Goal: Find specific page/section: Find specific page/section

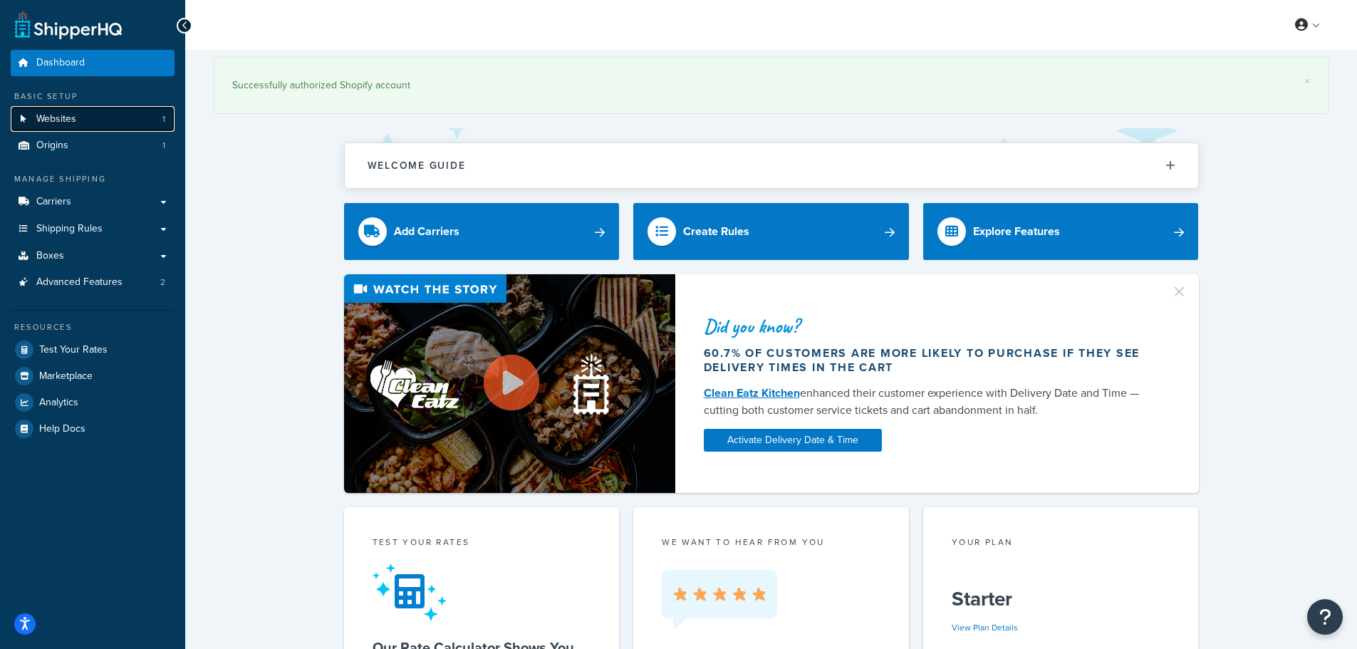
click at [108, 126] on link "Websites 1" at bounding box center [93, 119] width 164 height 26
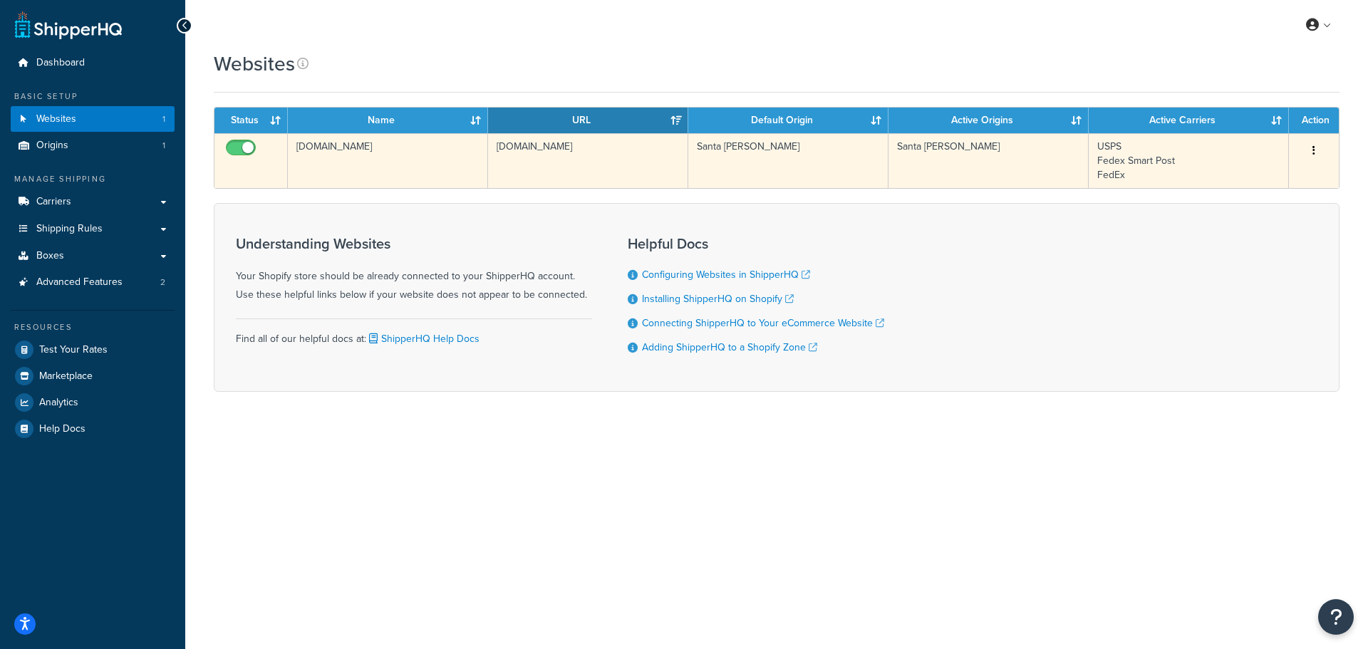
click at [386, 147] on td "[DOMAIN_NAME]" at bounding box center [388, 160] width 200 height 55
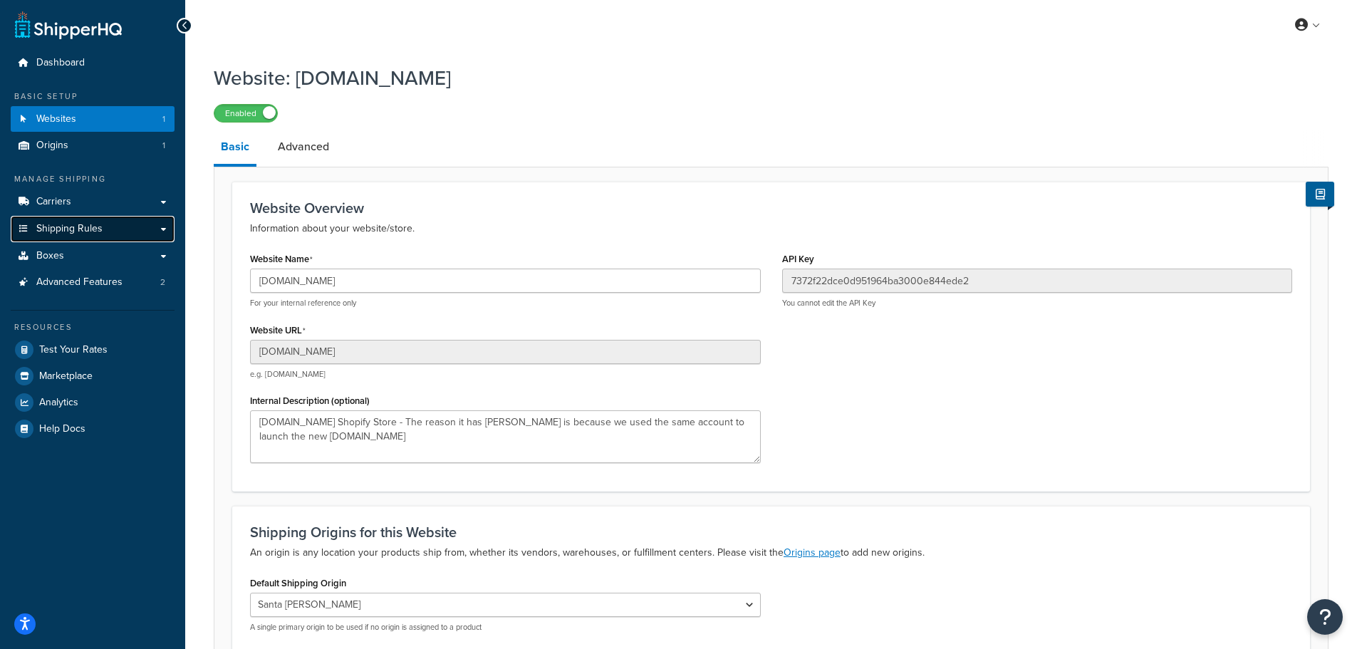
click at [95, 224] on span "Shipping Rules" at bounding box center [69, 229] width 66 height 12
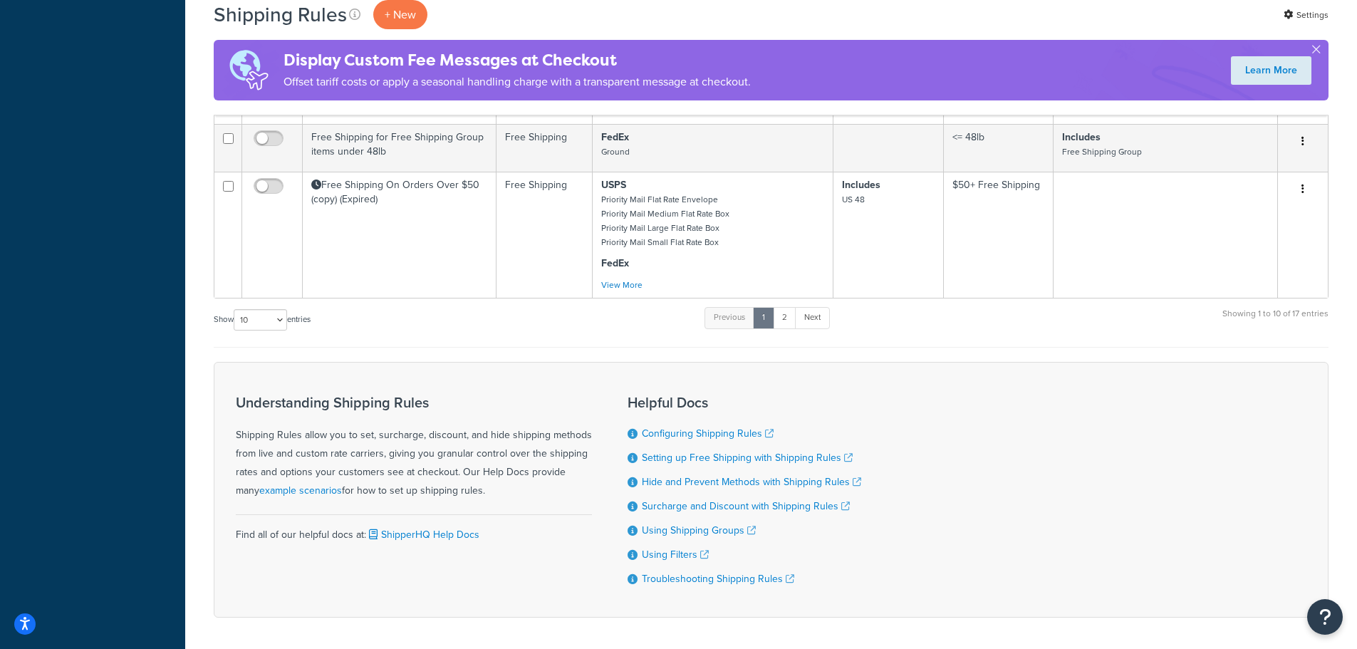
scroll to position [943, 0]
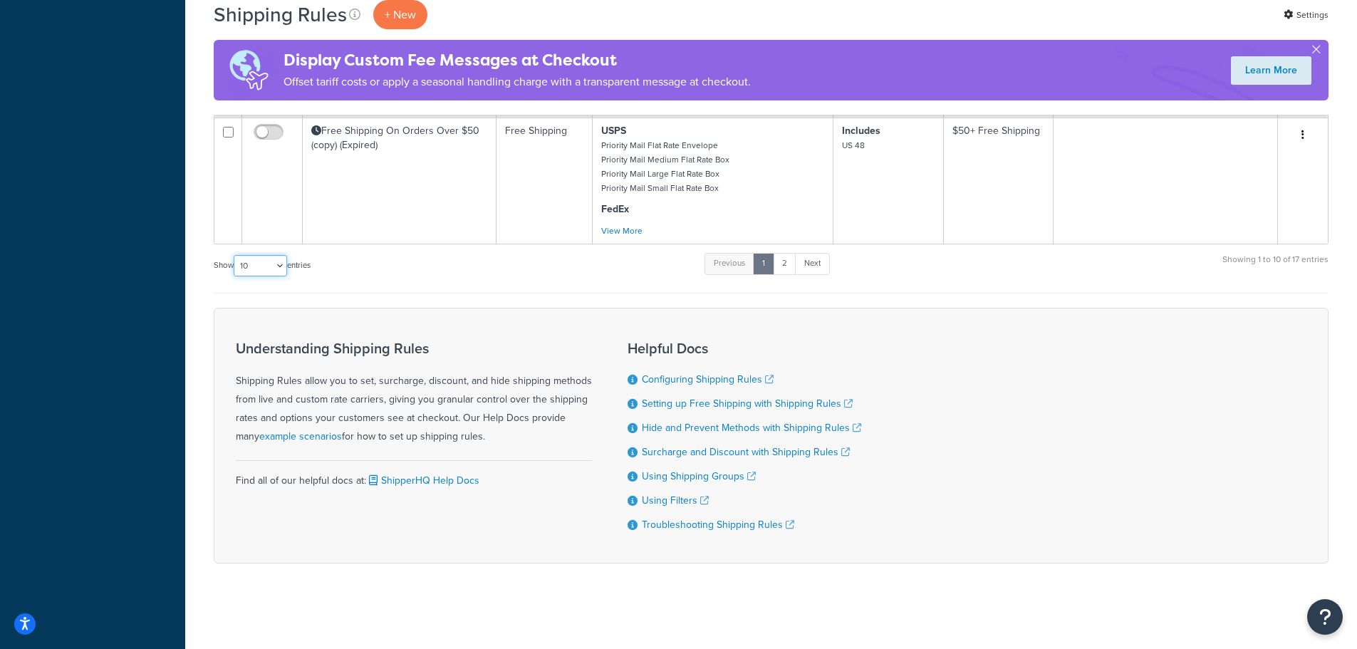
click at [278, 261] on select "10 15 25 50 100 1000" at bounding box center [260, 265] width 53 height 21
select select "25"
click at [235, 255] on select "10 15 25 50 100 1000" at bounding box center [260, 265] width 53 height 21
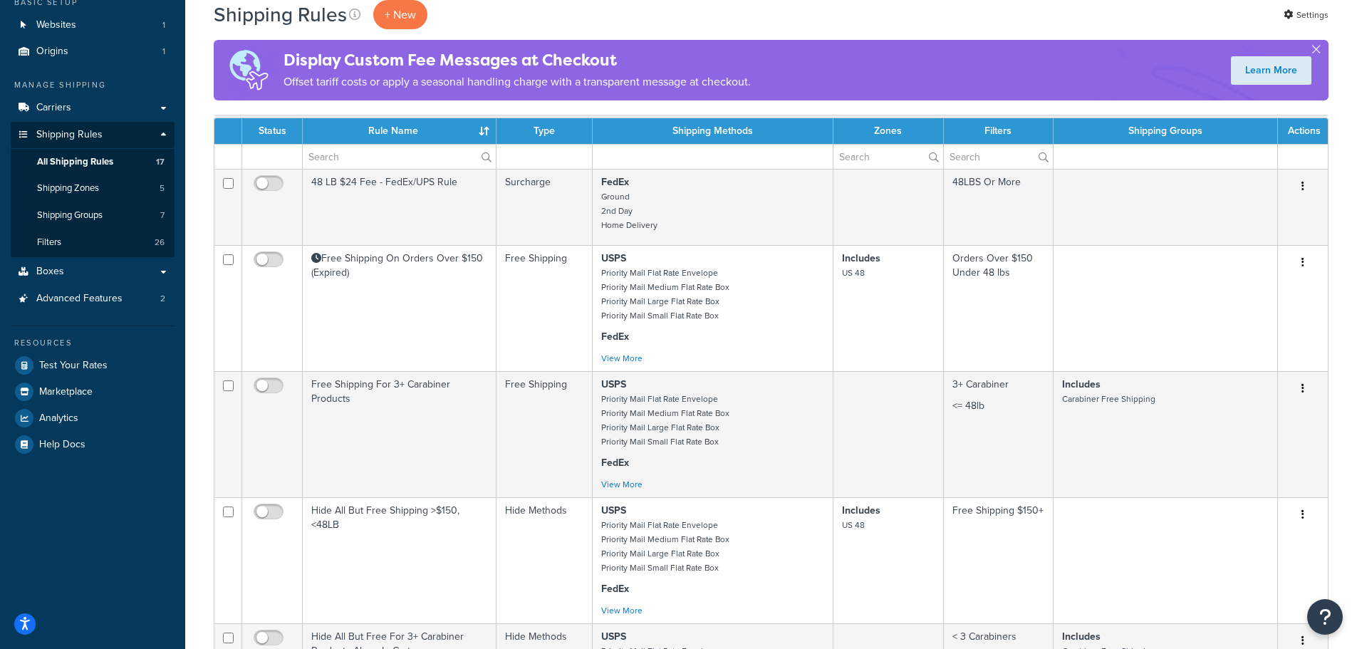
scroll to position [0, 0]
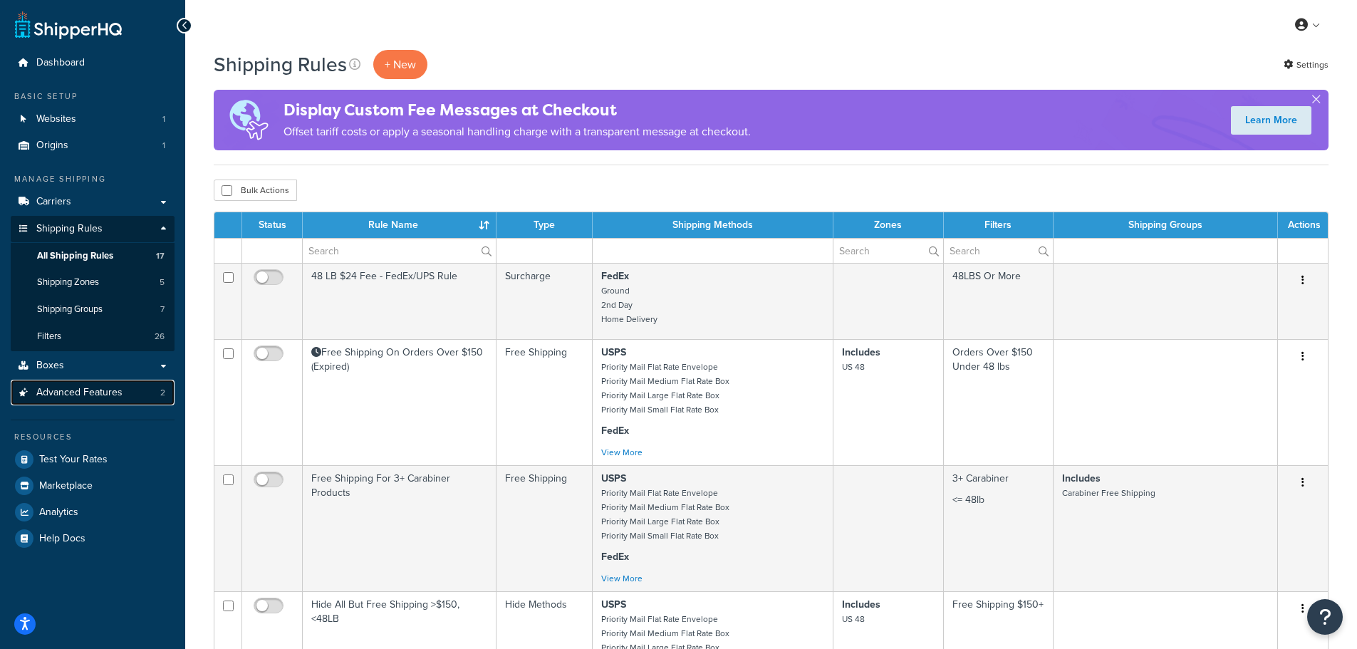
click at [110, 390] on span "Advanced Features" at bounding box center [79, 393] width 86 height 12
